Goal: Transaction & Acquisition: Purchase product/service

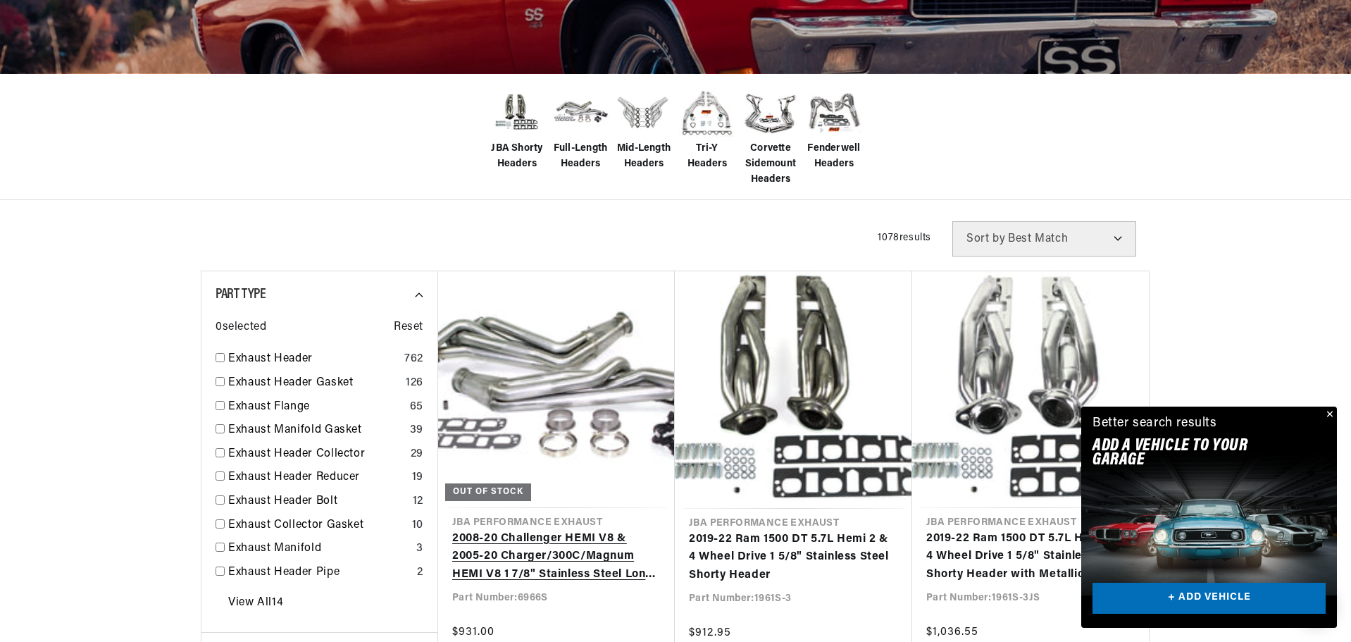
scroll to position [141, 0]
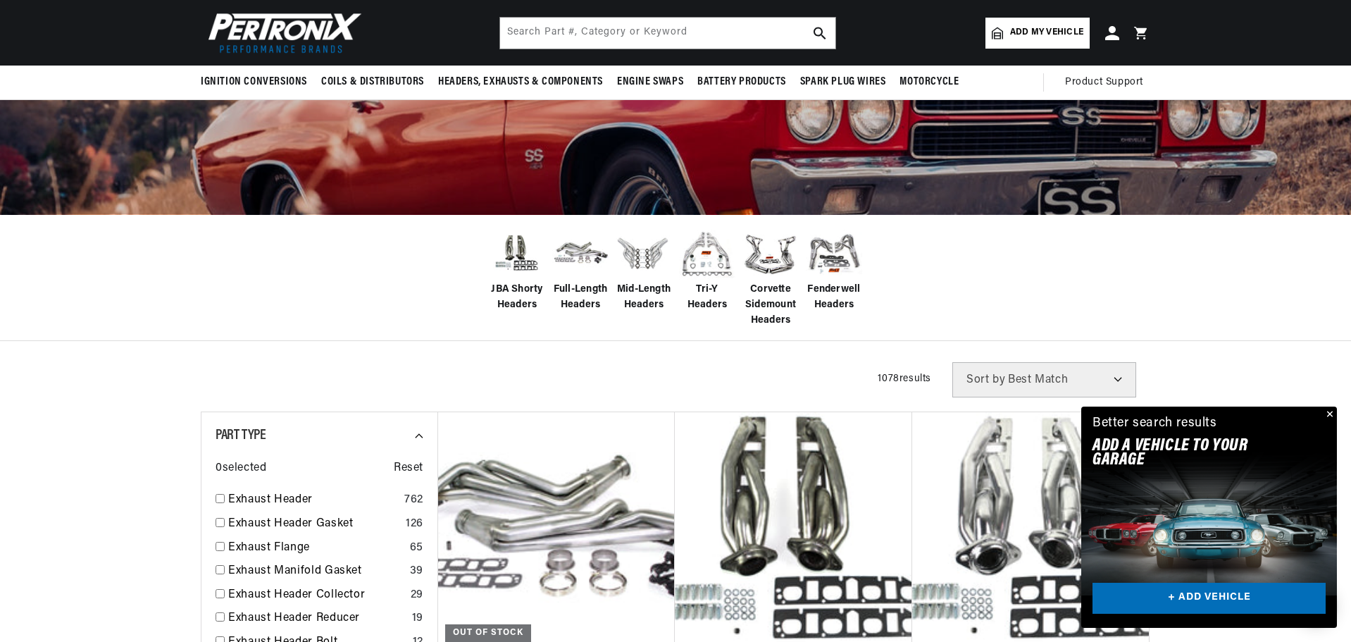
click at [510, 290] on span "JBA Shorty Headers" at bounding box center [517, 298] width 56 height 32
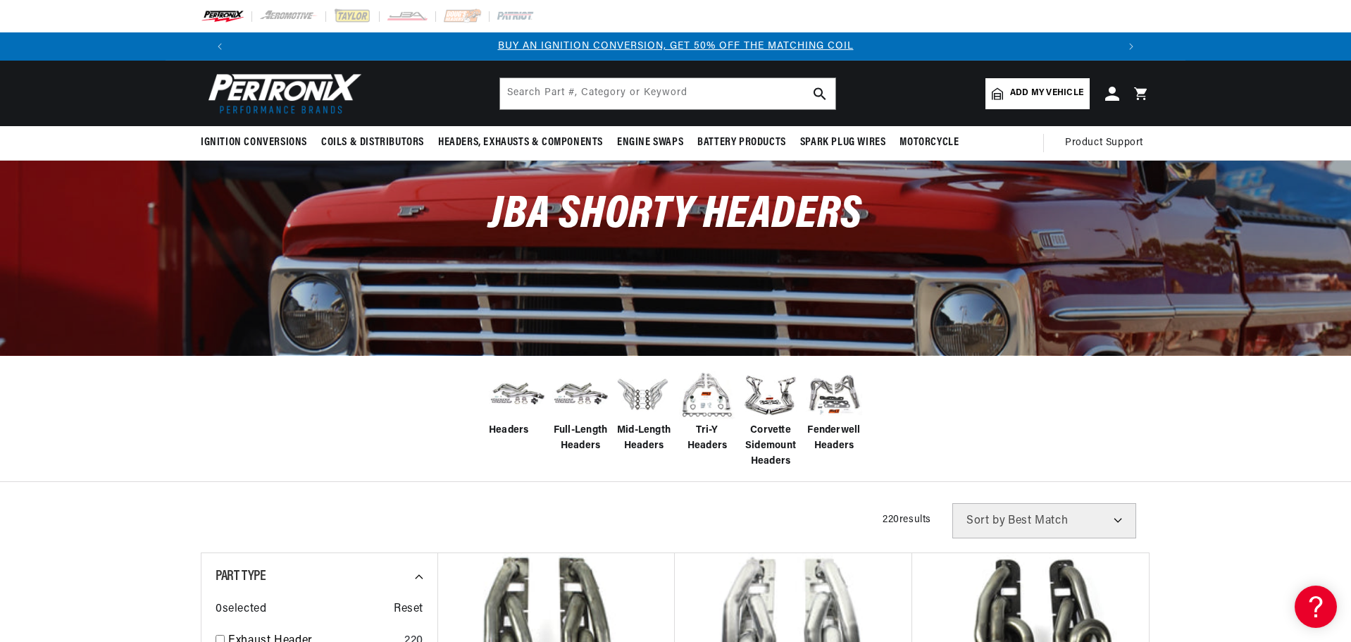
click at [1005, 97] on link "Add my vehicle" at bounding box center [1038, 93] width 104 height 31
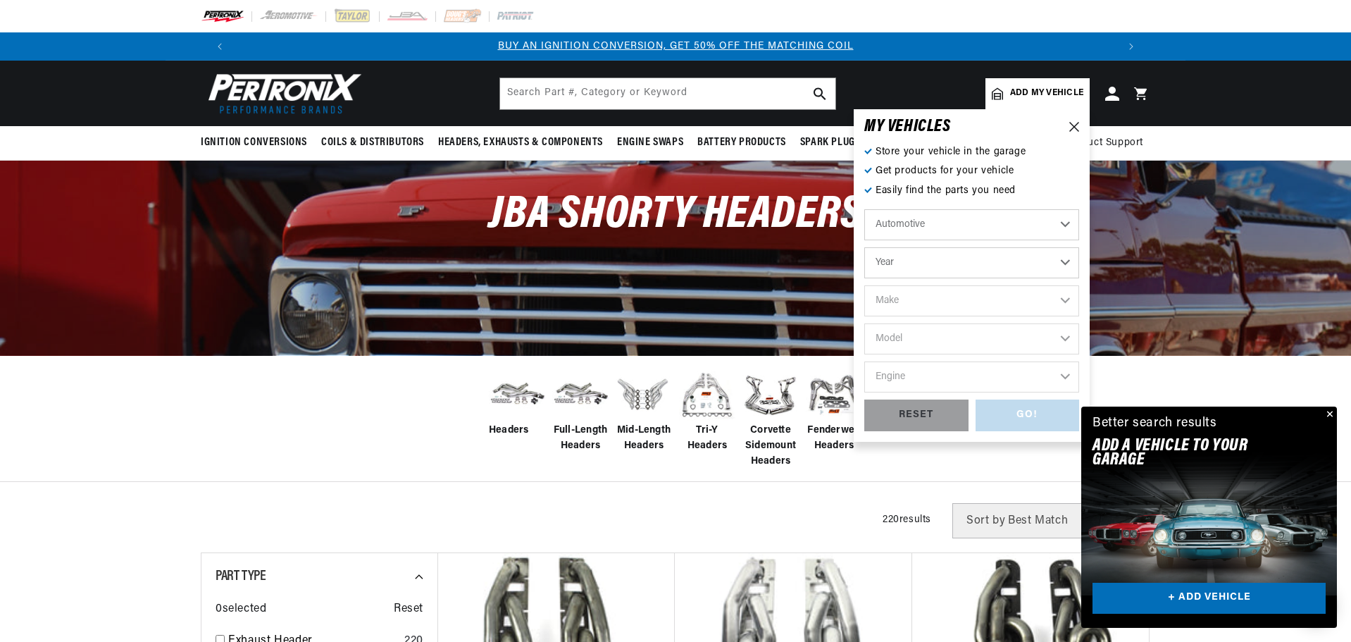
click at [1058, 261] on select "Year 2022 2021 2020 2019 2018 2017 2016 2015 2014 2013 2012 2011 2010 2009 2008…" at bounding box center [971, 262] width 215 height 31
select select "1981"
click at [864, 247] on select "Year 2022 2021 2020 2019 2018 2017 2016 2015 2014 2013 2012 2011 2010 2009 2008…" at bounding box center [971, 262] width 215 height 31
select select "1981"
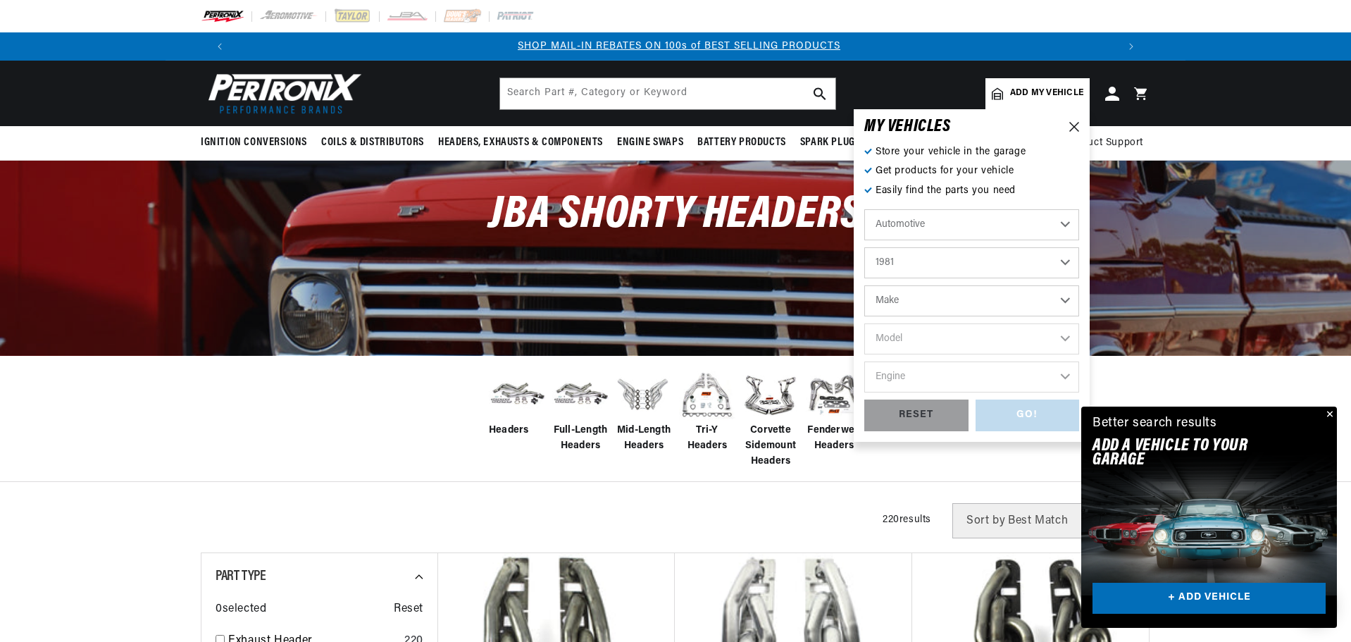
click at [932, 292] on select "Make Alfa Romeo American Motors Avanti Buick Cadillac Checker Chevrolet Chrysle…" at bounding box center [971, 300] width 215 height 31
select select "Chevrolet"
click at [864, 285] on select "Make Alfa Romeo American Motors Avanti Buick Cadillac Checker Chevrolet Chrysle…" at bounding box center [971, 300] width 215 height 31
select select "Chevrolet"
click at [924, 340] on select "Model B60 Bel Air C10 C10 Suburban C20 C20 Suburban C30 C60 C70 Camaro Caprice …" at bounding box center [971, 338] width 215 height 31
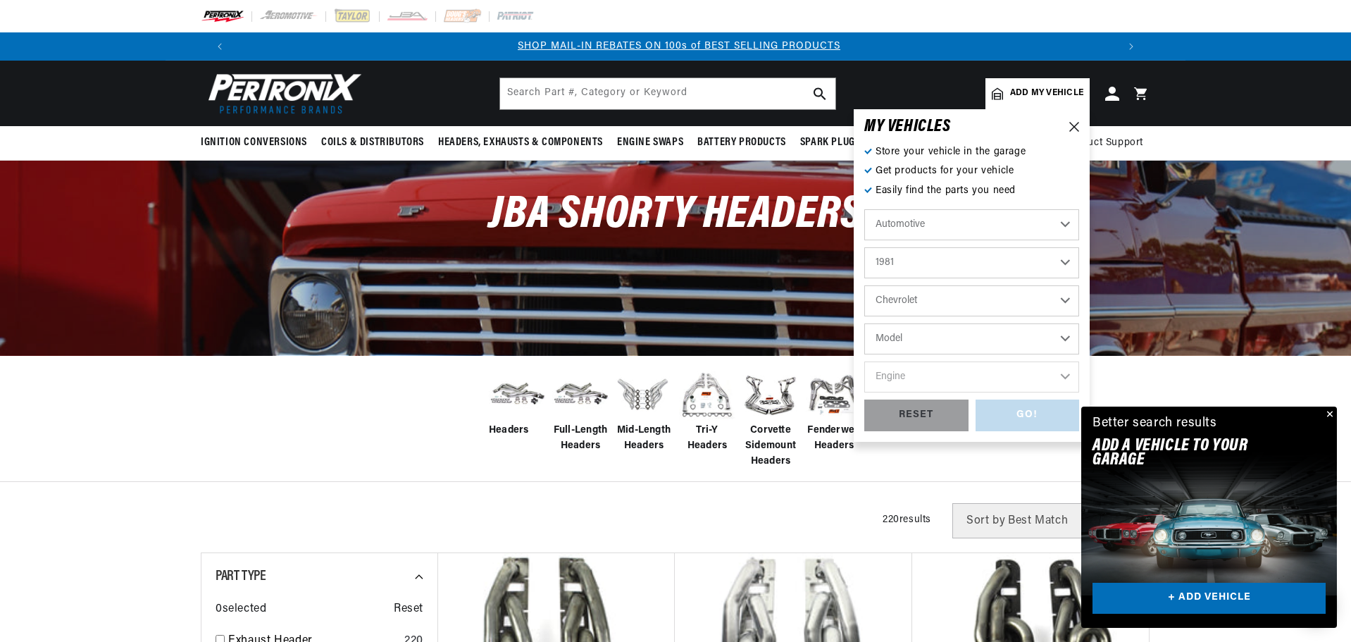
select select "C10"
click at [864, 323] on select "Model B60 Bel Air C10 C10 Suburban C20 C20 Suburban C30 C60 C70 Camaro Caprice …" at bounding box center [971, 338] width 215 height 31
select select "C10"
click at [919, 376] on select "Engine 5.0L 5.7L 6.6L 7.4L" at bounding box center [971, 376] width 215 height 31
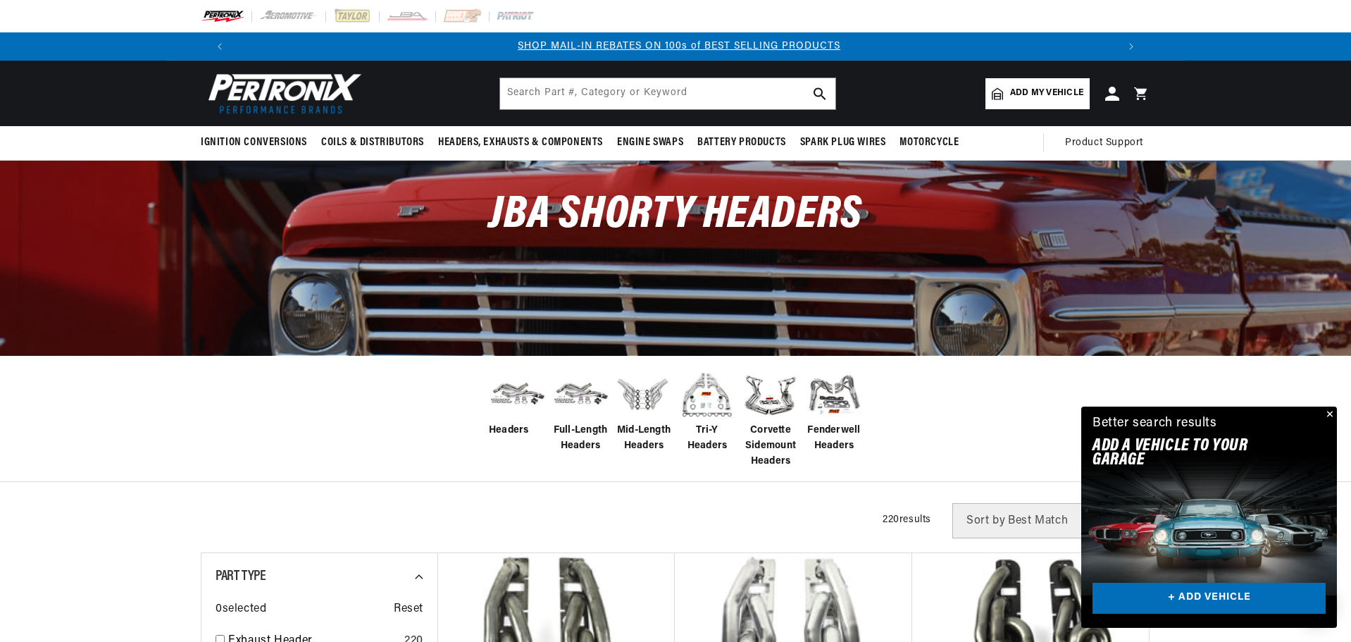
click at [441, 445] on div "Headers" at bounding box center [675, 418] width 1351 height 127
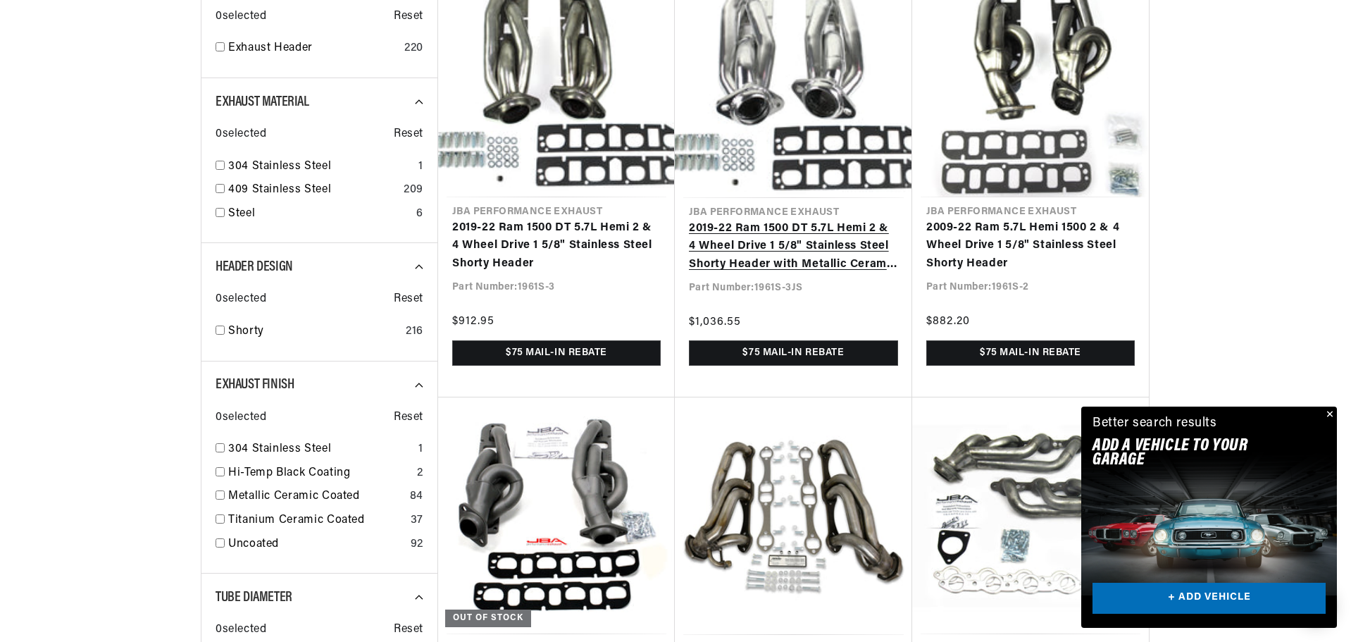
scroll to position [634, 0]
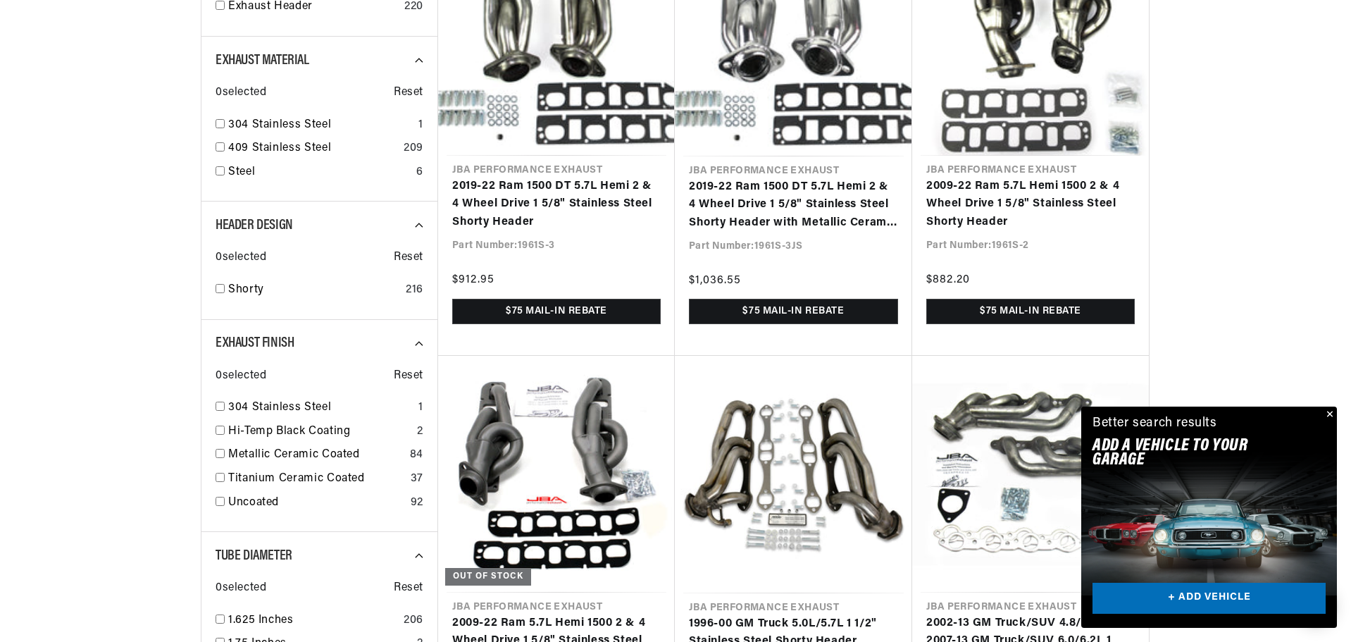
click at [1326, 416] on button "Close" at bounding box center [1328, 414] width 17 height 17
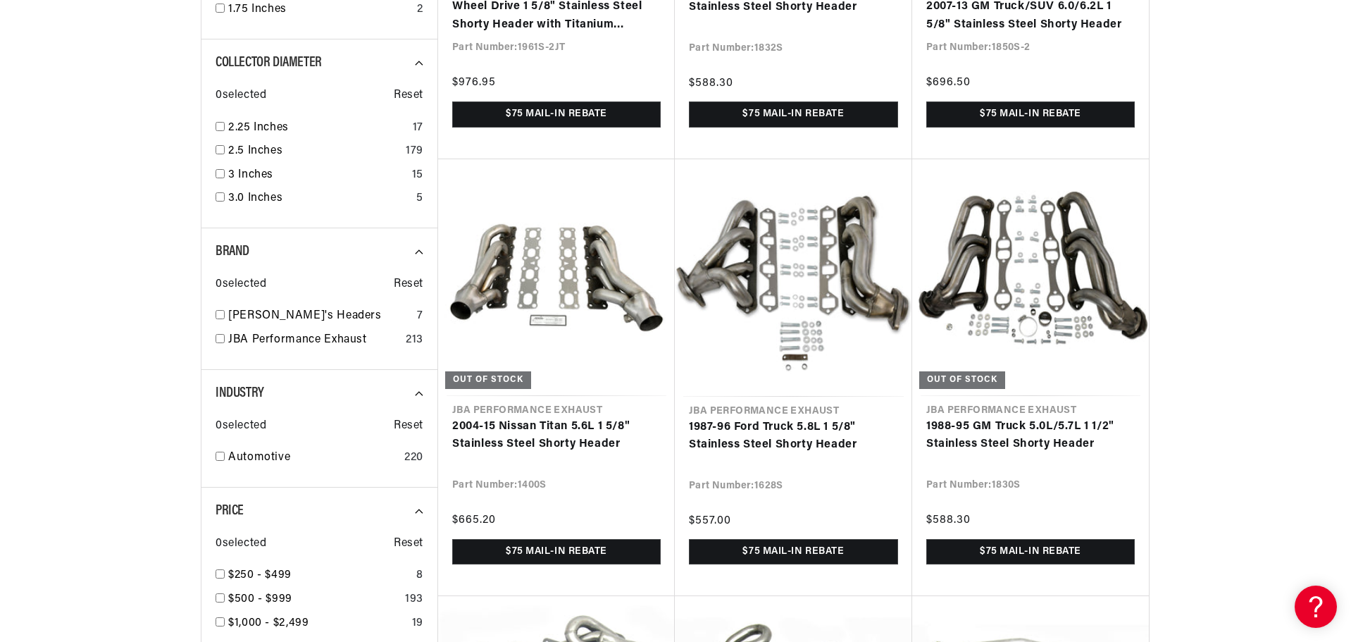
scroll to position [0, 0]
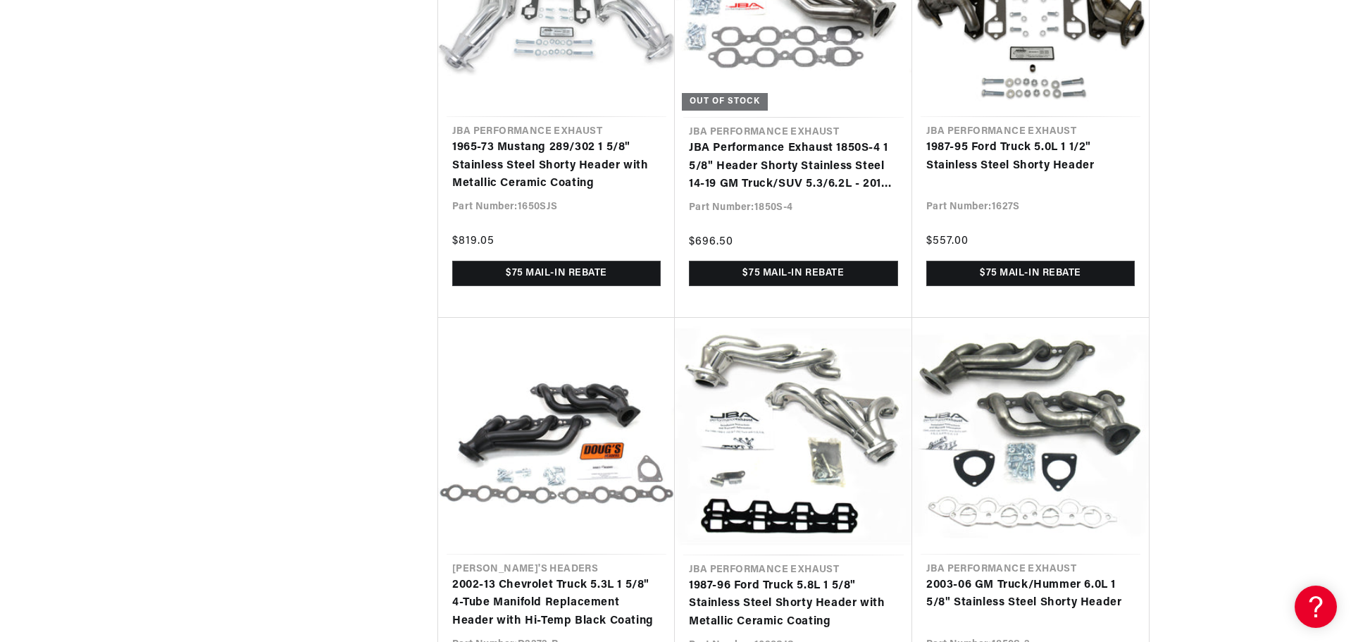
scroll to position [3311, 0]
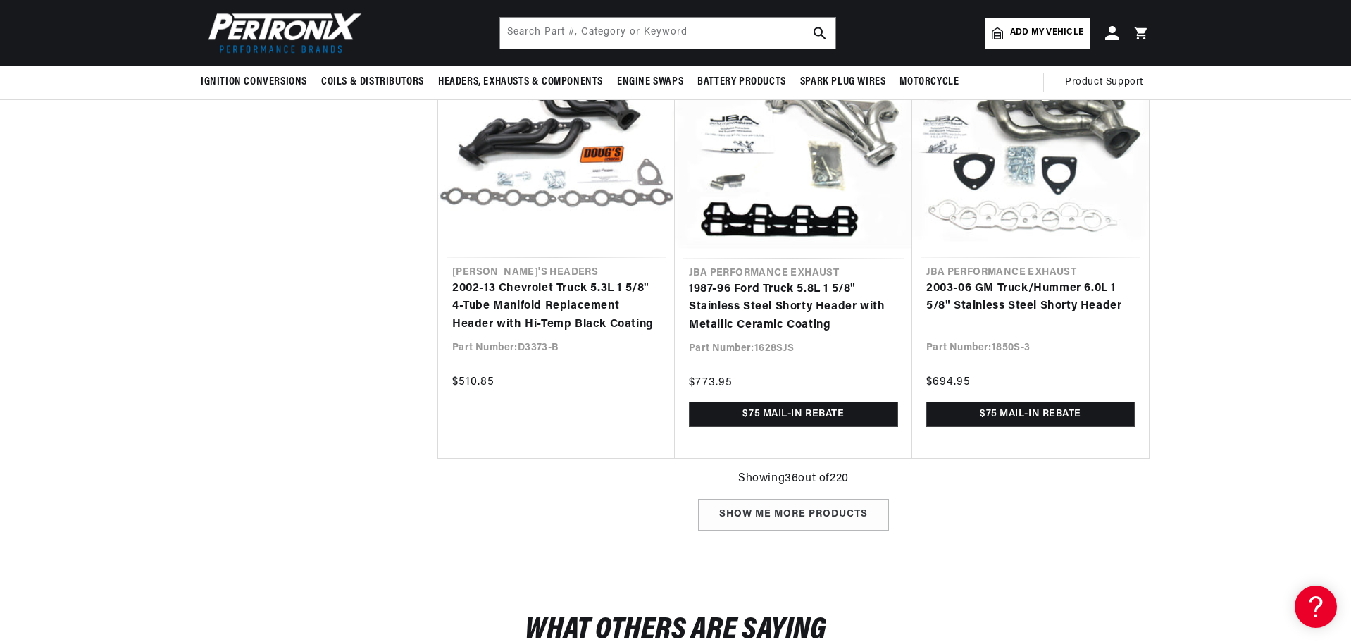
scroll to position [3479, 0]
